Goal: Task Accomplishment & Management: Complete application form

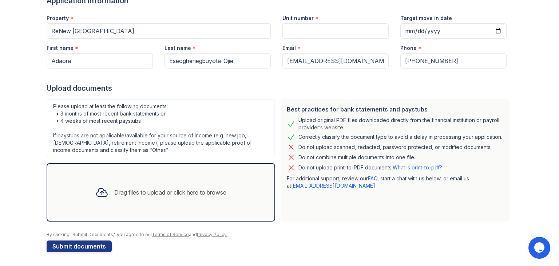
scroll to position [65, 0]
click at [98, 191] on icon at bounding box center [101, 192] width 13 height 13
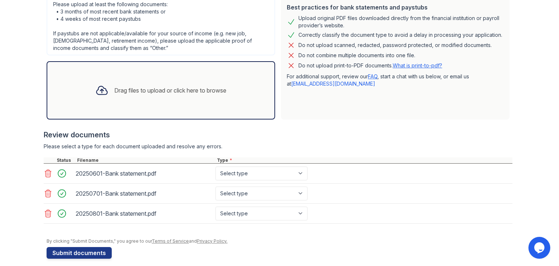
scroll to position [173, 0]
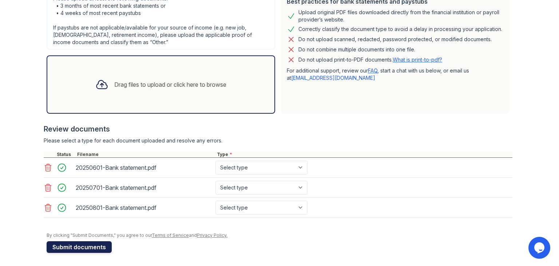
click at [72, 243] on button "Submit documents" at bounding box center [79, 247] width 65 height 12
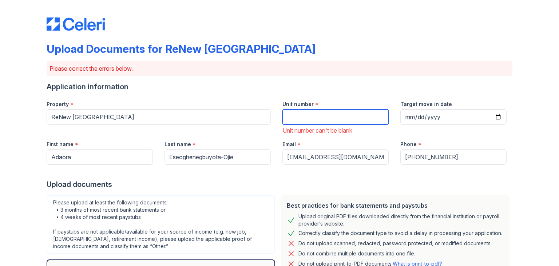
click at [320, 117] on input "Unit number" at bounding box center [335, 116] width 106 height 15
type input "130"
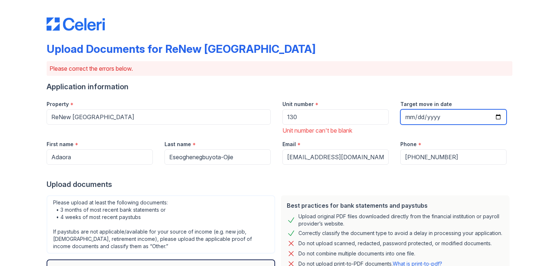
click at [412, 116] on input "Target move in date" at bounding box center [453, 116] width 106 height 15
type input "1025-10-24"
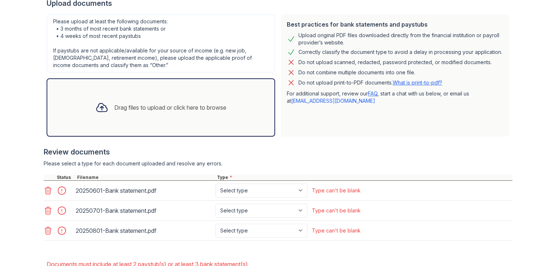
scroll to position [227, 0]
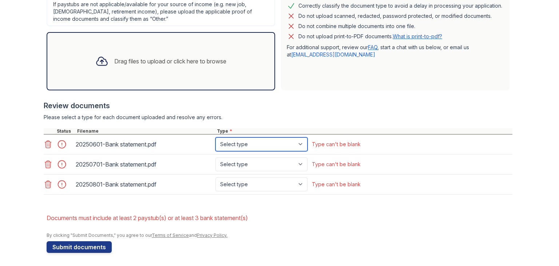
drag, startPoint x: 303, startPoint y: 142, endPoint x: 300, endPoint y: 145, distance: 4.1
click at [301, 143] on select "Select type Paystub Bank Statement Offer Letter Tax Documents Benefit Award Let…" at bounding box center [261, 144] width 92 height 14
select select "bank_statement"
click at [215, 137] on select "Select type Paystub Bank Statement Offer Letter Tax Documents Benefit Award Let…" at bounding box center [261, 144] width 92 height 14
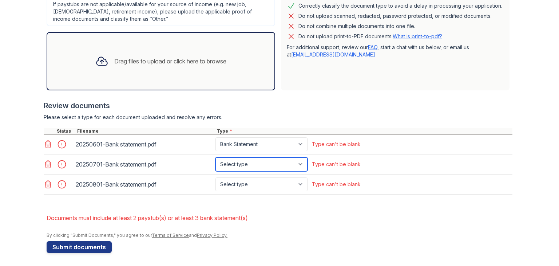
click at [296, 162] on select "Select type Paystub Bank Statement Offer Letter Tax Documents Benefit Award Let…" at bounding box center [261, 164] width 92 height 14
select select "bank_statement"
click at [215, 157] on select "Select type Paystub Bank Statement Offer Letter Tax Documents Benefit Award Let…" at bounding box center [261, 164] width 92 height 14
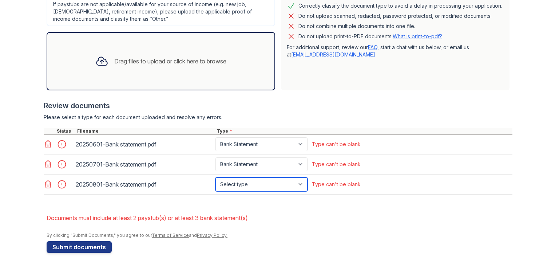
click at [298, 181] on select "Select type Paystub Bank Statement Offer Letter Tax Documents Benefit Award Let…" at bounding box center [261, 184] width 92 height 14
select select "bank_statement"
click at [215, 177] on select "Select type Paystub Bank Statement Offer Letter Tax Documents Benefit Award Let…" at bounding box center [261, 184] width 92 height 14
click at [294, 213] on li "Documents must include at least 2 paystub(s) or at least 3 bank statement(s)" at bounding box center [280, 217] width 466 height 15
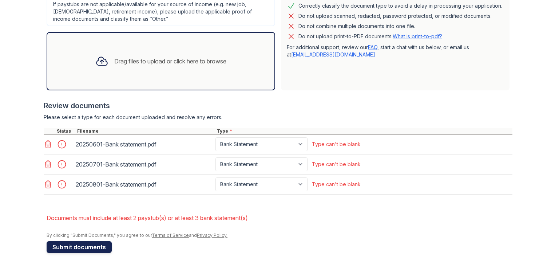
click at [75, 243] on button "Submit documents" at bounding box center [79, 247] width 65 height 12
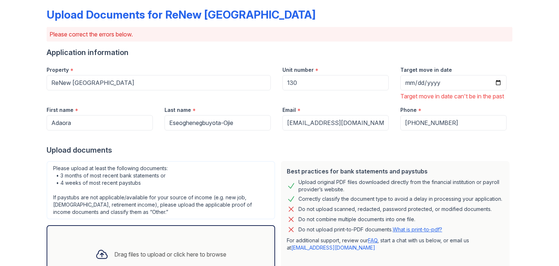
scroll to position [31, 0]
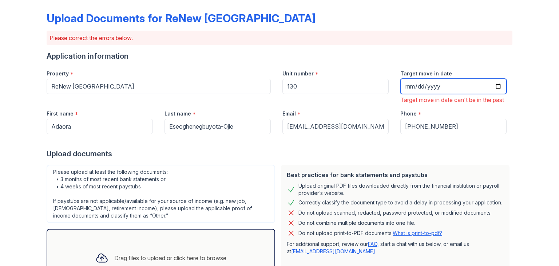
click at [440, 84] on input "1025-10-24" at bounding box center [453, 86] width 106 height 15
click at [441, 88] on input "1025-10-24" at bounding box center [453, 86] width 106 height 15
click at [434, 84] on input "1025-10-24" at bounding box center [453, 86] width 106 height 15
drag, startPoint x: 455, startPoint y: 85, endPoint x: 441, endPoint y: 88, distance: 14.9
click at [454, 85] on input "1025-10-24" at bounding box center [453, 86] width 106 height 15
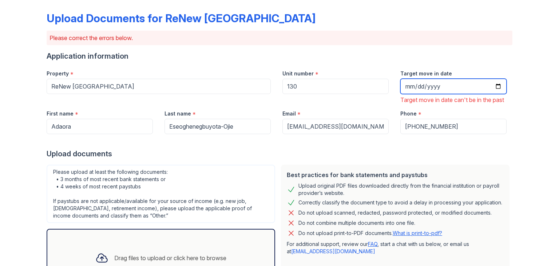
type input "1025-10-01"
type input "2025-10-24"
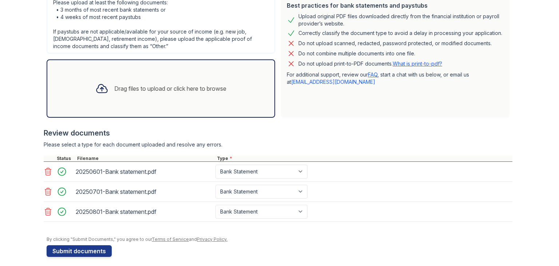
scroll to position [212, 0]
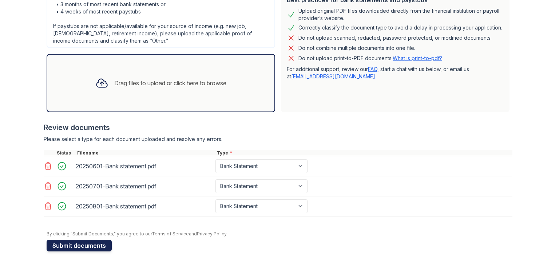
click at [85, 246] on button "Submit documents" at bounding box center [79, 245] width 65 height 12
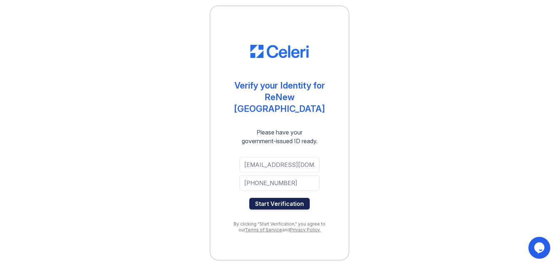
click at [274, 198] on button "Start Verification" at bounding box center [279, 204] width 60 height 12
